Goal: Task Accomplishment & Management: Use online tool/utility

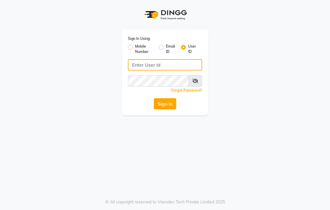
click at [158, 67] on input "Username" at bounding box center [165, 64] width 74 height 11
type input "e3855-09"
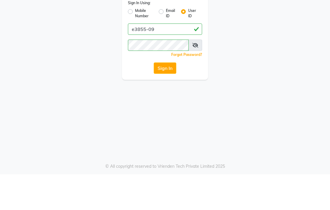
click at [170, 98] on button "Sign In" at bounding box center [165, 103] width 23 height 11
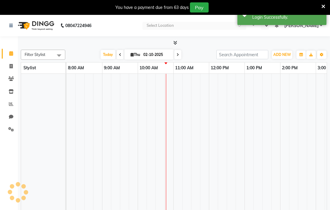
select select "en"
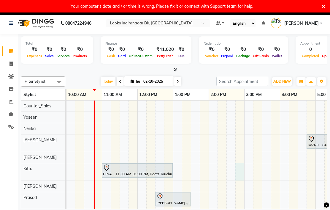
click at [323, 7] on icon at bounding box center [324, 6] width 4 height 5
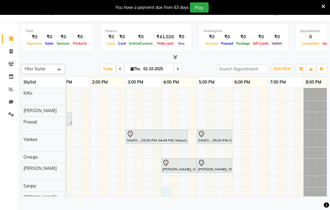
scroll to position [67, 0]
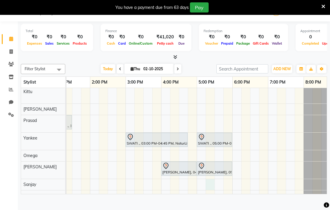
click at [192, 200] on td at bounding box center [192, 112] width 9 height 178
click at [78, 201] on td at bounding box center [76, 112] width 9 height 178
click at [200, 201] on td at bounding box center [201, 112] width 9 height 178
